Goal: Transaction & Acquisition: Purchase product/service

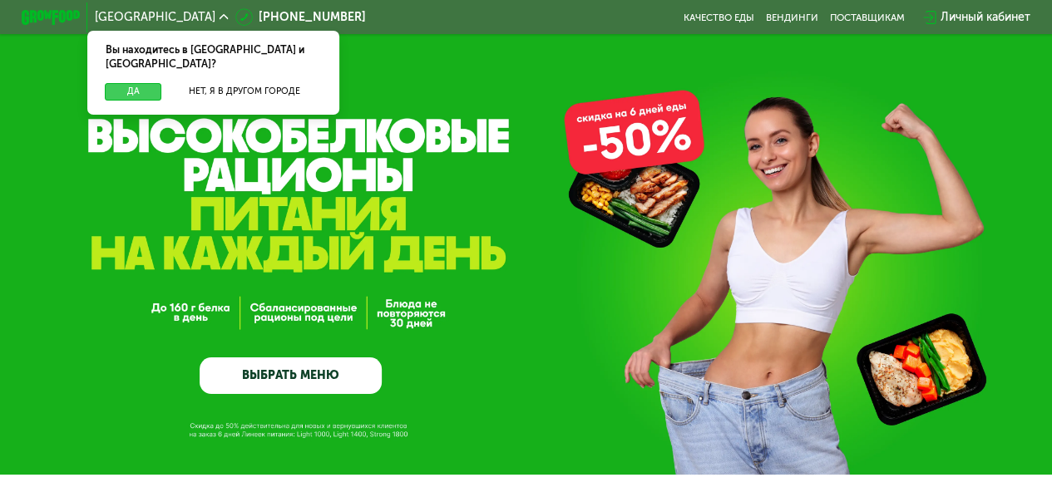
click at [120, 83] on button "Да" at bounding box center [133, 91] width 57 height 17
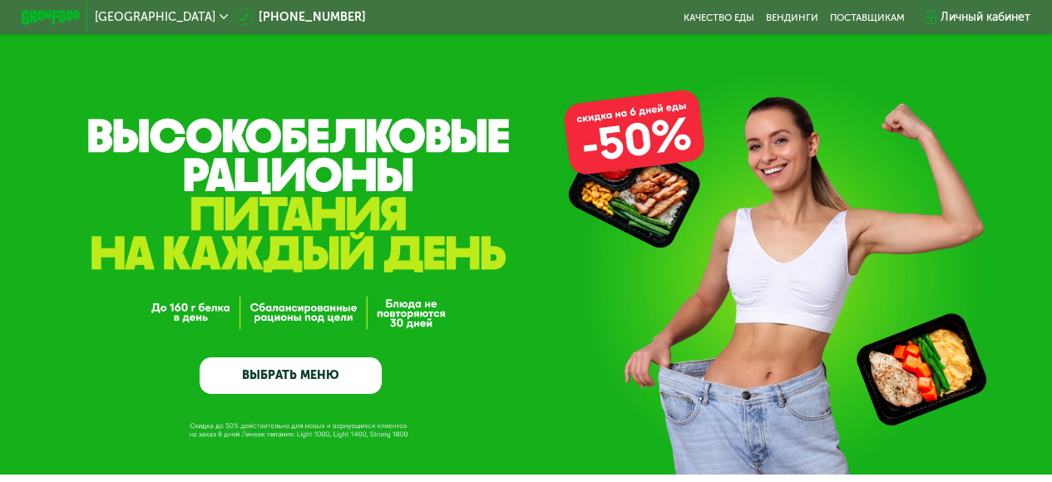
click at [283, 378] on link "ВЫБРАТЬ МЕНЮ" at bounding box center [291, 376] width 182 height 37
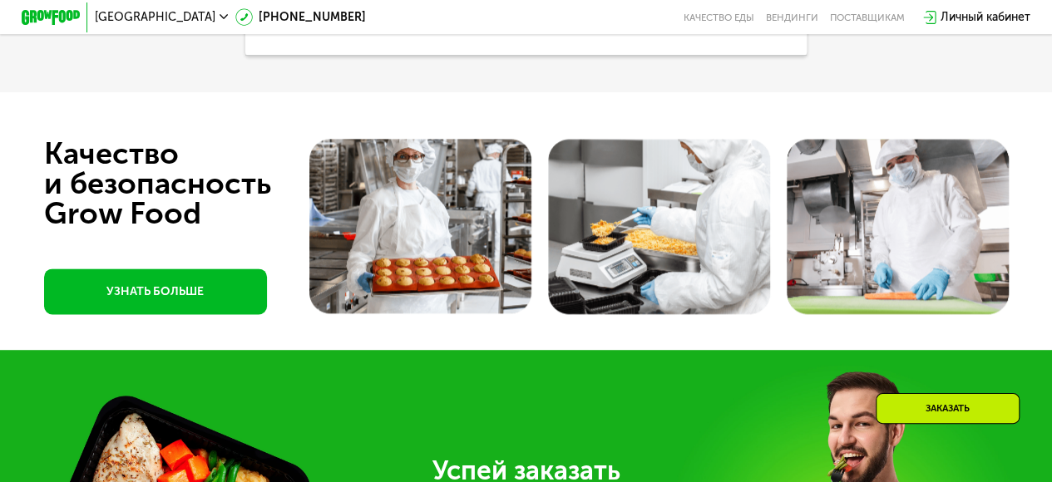
scroll to position [4100, 0]
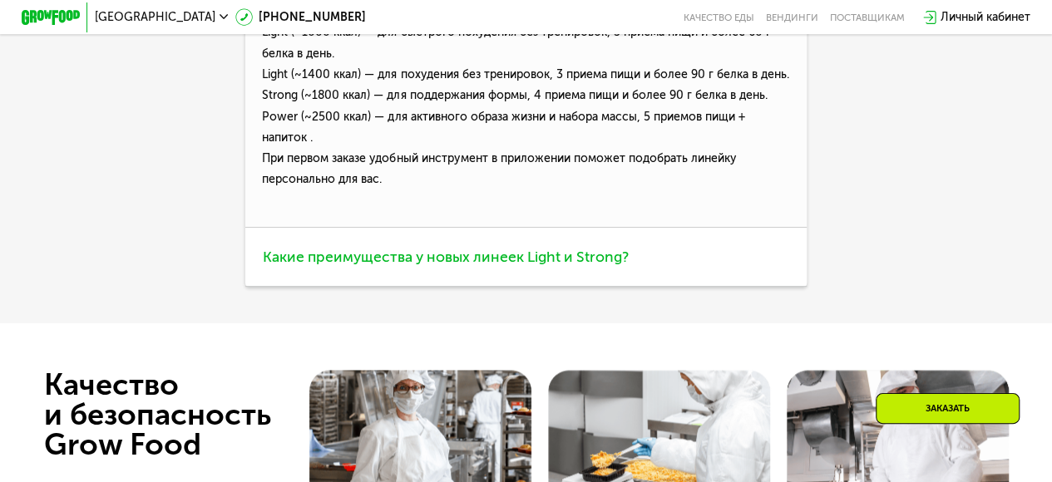
click at [410, 266] on span "Какие преимущества у новых линеек Light и Strong?" at bounding box center [446, 257] width 366 height 18
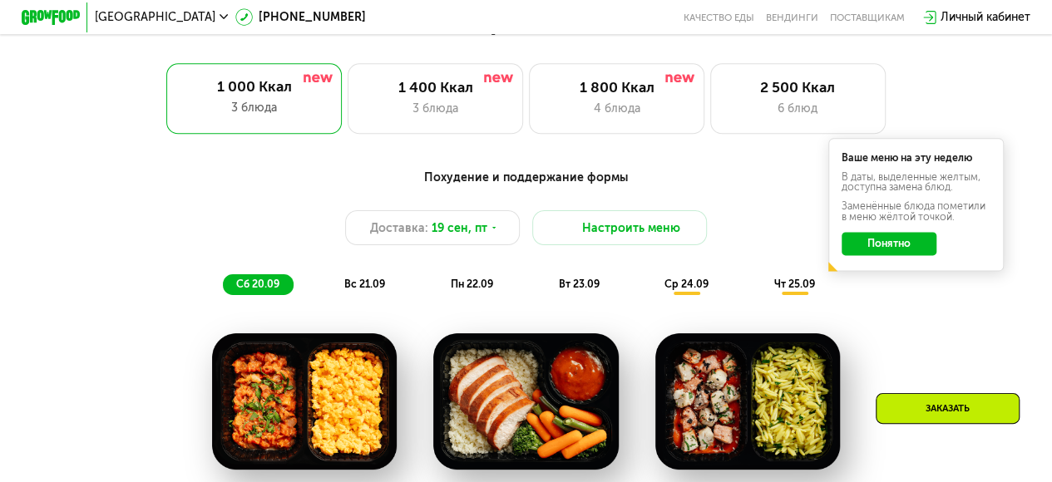
scroll to position [940, 0]
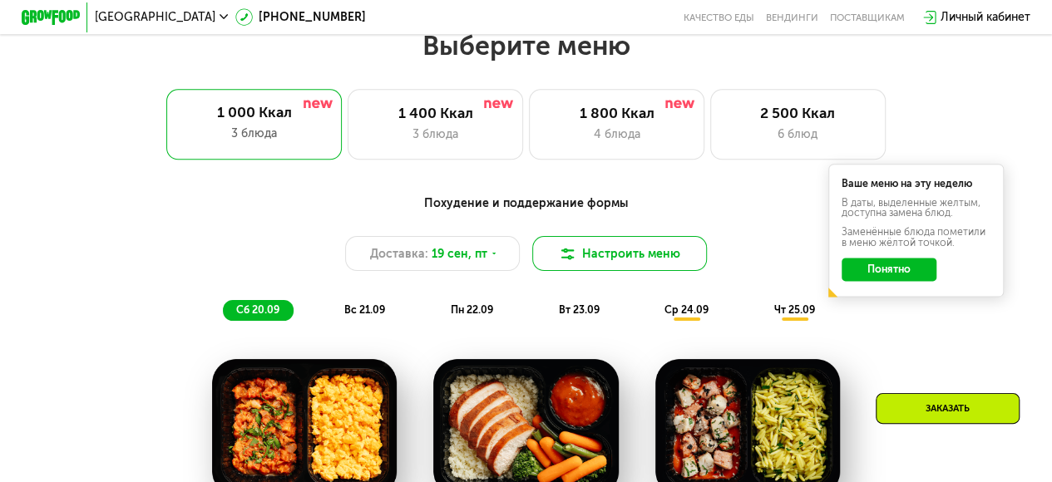
click at [609, 261] on button "Настроить меню" at bounding box center [619, 253] width 175 height 35
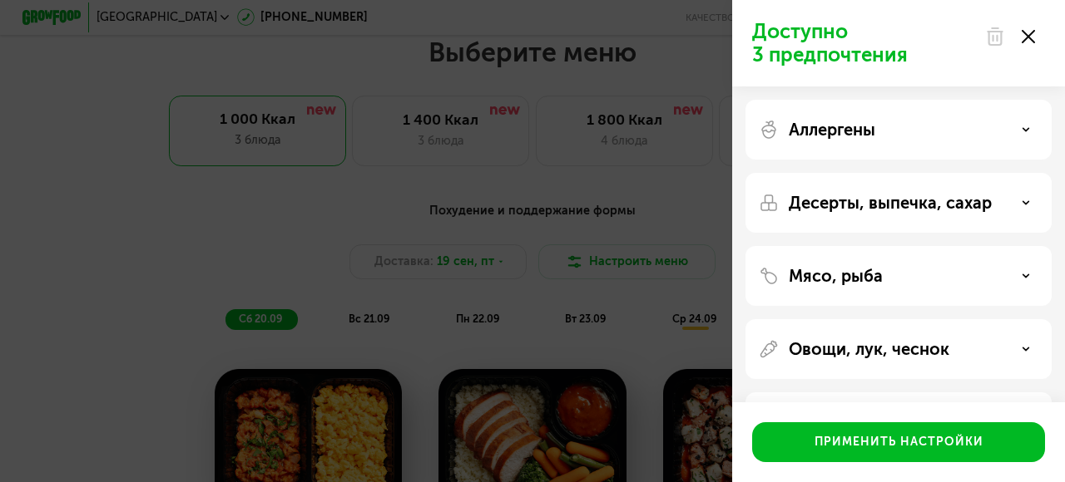
click at [842, 271] on p "Мясо, рыба" at bounding box center [835, 276] width 94 height 20
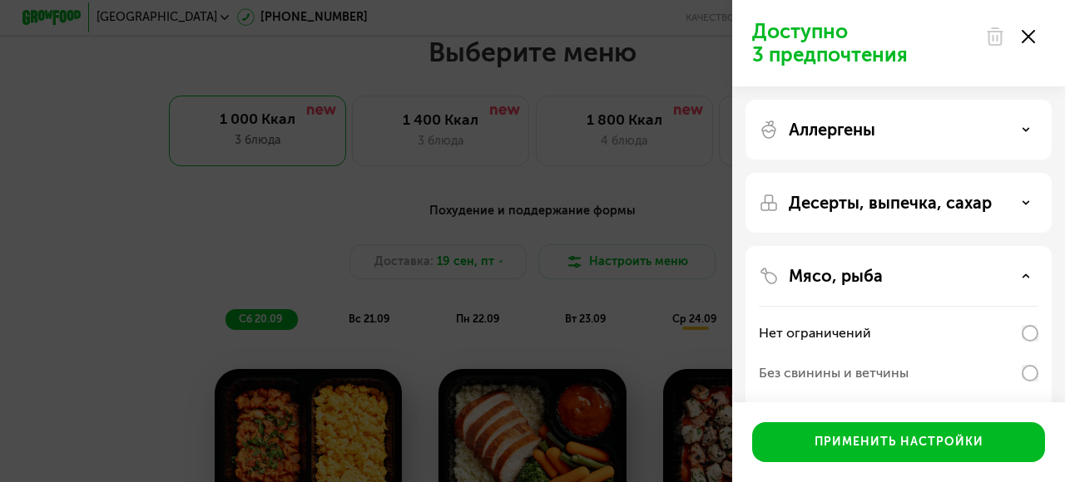
click at [1028, 33] on icon at bounding box center [1027, 36] width 13 height 13
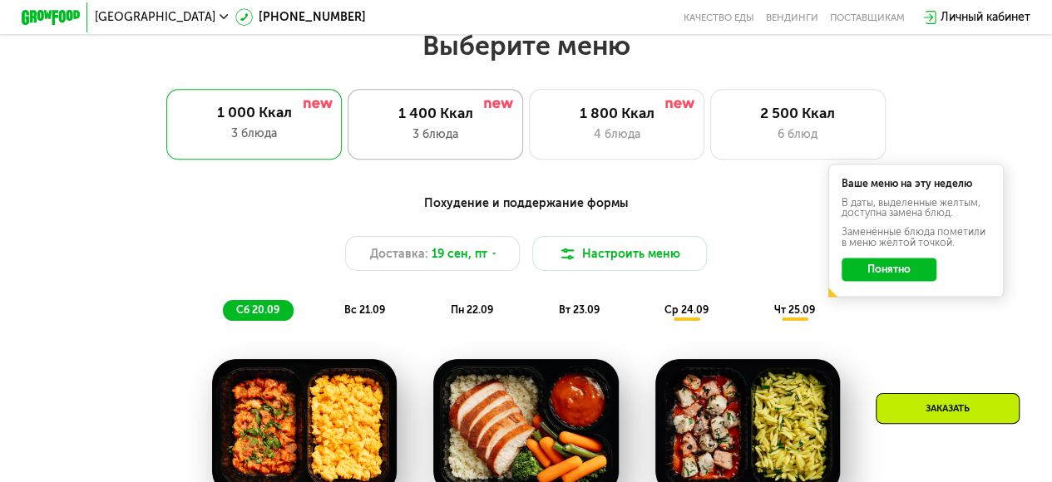
click at [412, 122] on div "1 400 Ккал" at bounding box center [435, 113] width 145 height 17
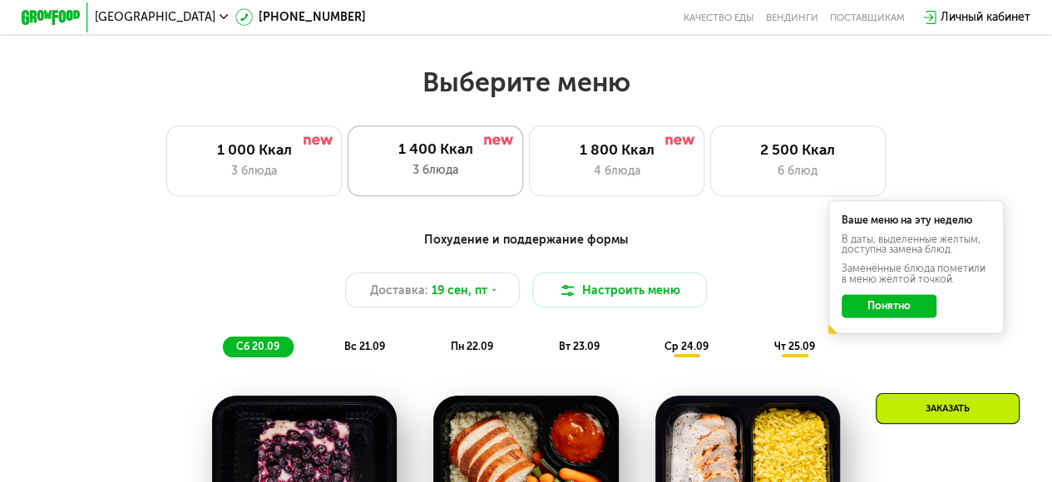
scroll to position [857, 0]
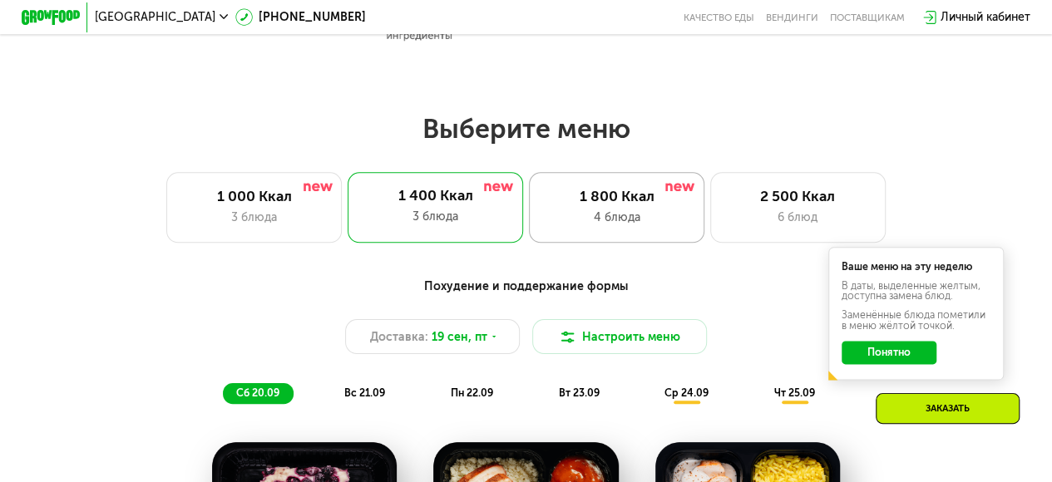
click at [595, 205] on div "1 800 Ккал" at bounding box center [617, 196] width 145 height 17
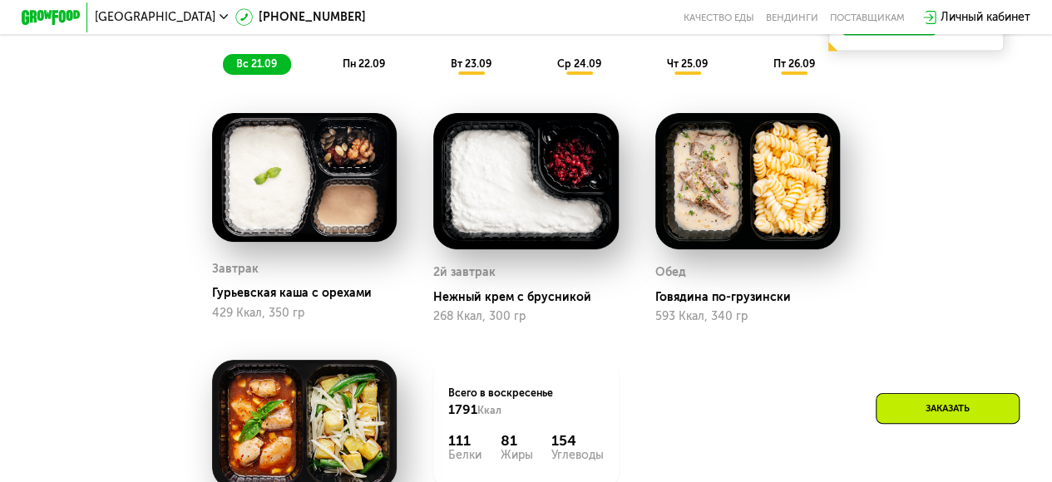
scroll to position [1023, 0]
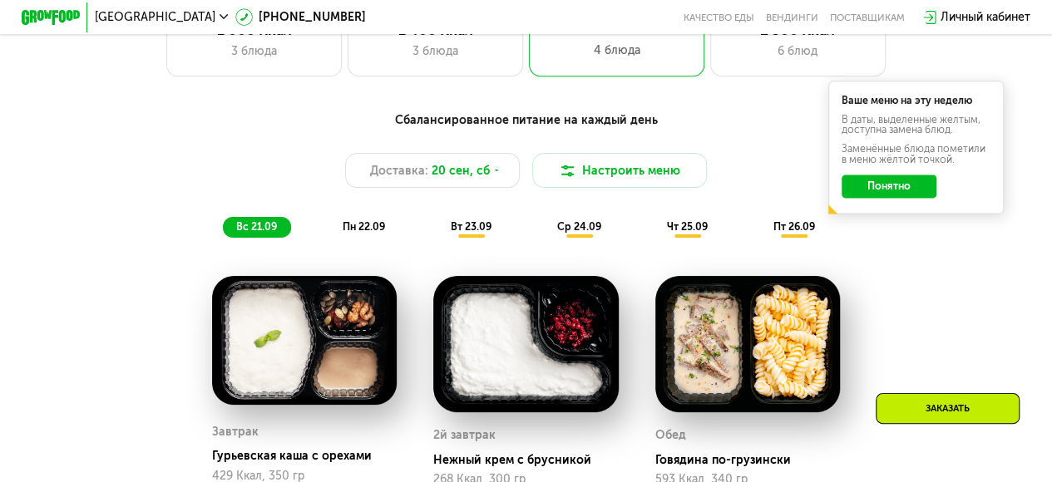
click at [362, 233] on span "пн 22.09" at bounding box center [364, 226] width 42 height 12
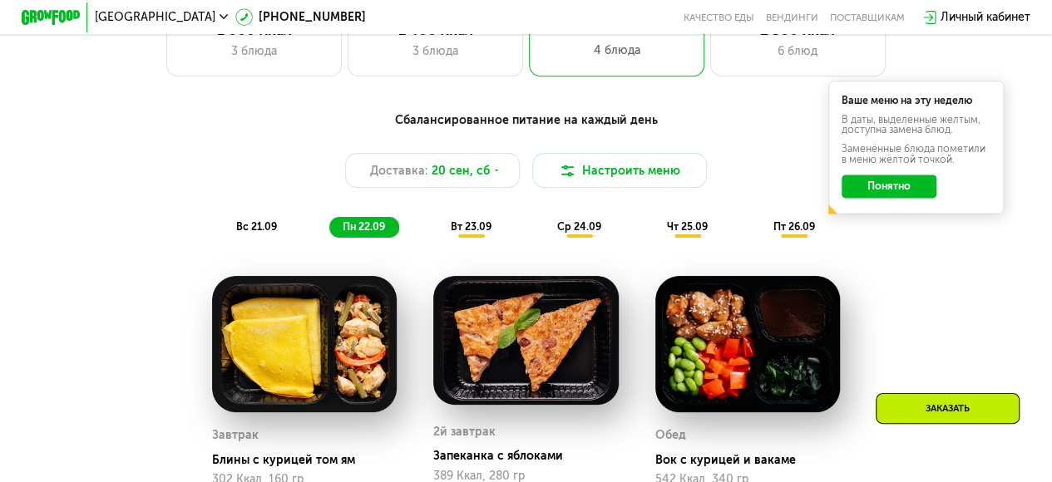
click at [469, 233] on span "вт 23.09" at bounding box center [471, 226] width 41 height 12
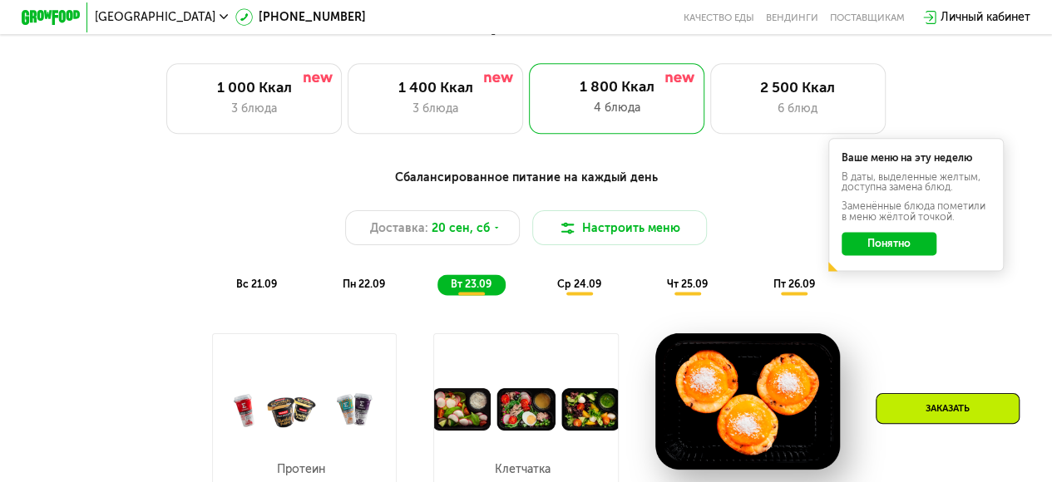
scroll to position [940, 0]
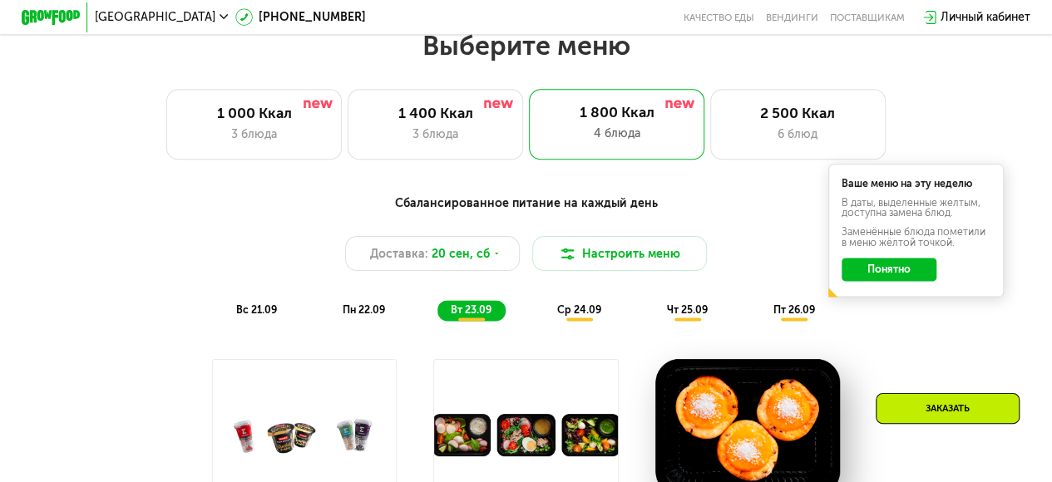
click at [583, 314] on span "ср 24.09" at bounding box center [579, 310] width 44 height 12
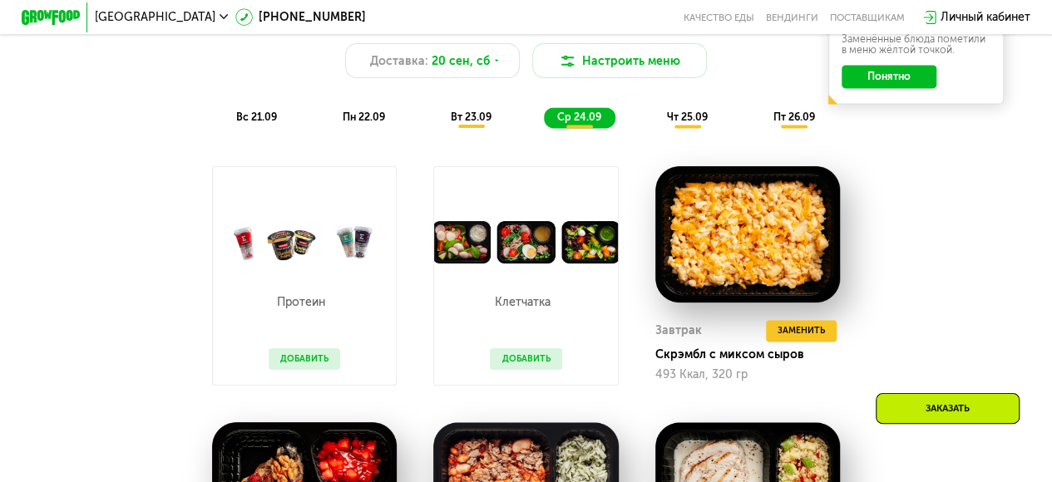
scroll to position [1106, 0]
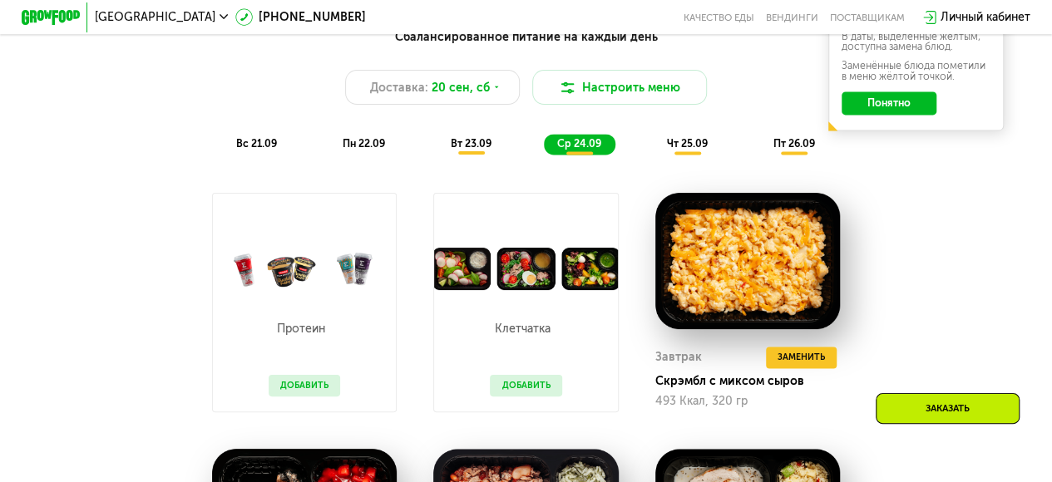
click at [689, 150] on span "чт 25.09" at bounding box center [686, 143] width 41 height 12
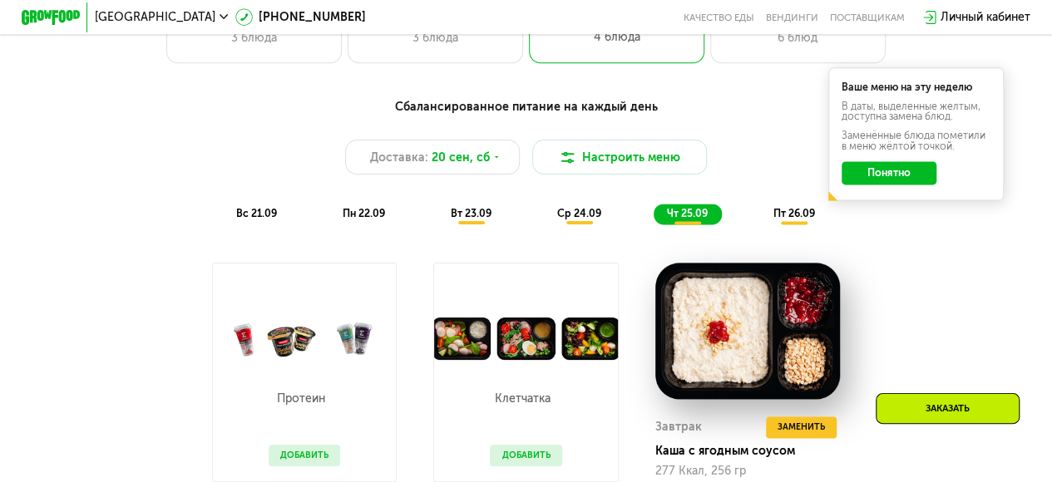
scroll to position [1023, 0]
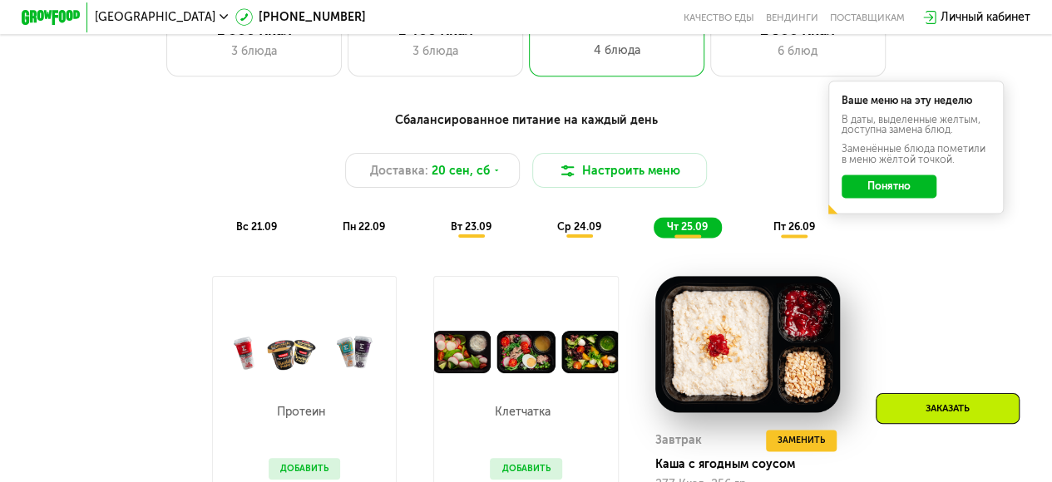
click at [794, 231] on span "пт 26.09" at bounding box center [794, 226] width 42 height 12
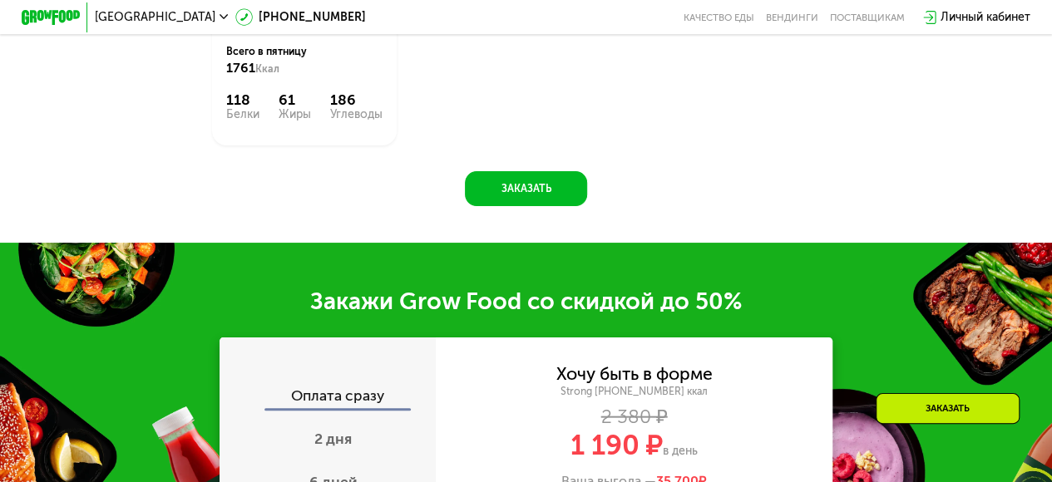
scroll to position [1688, 0]
